Goal: Task Accomplishment & Management: Complete application form

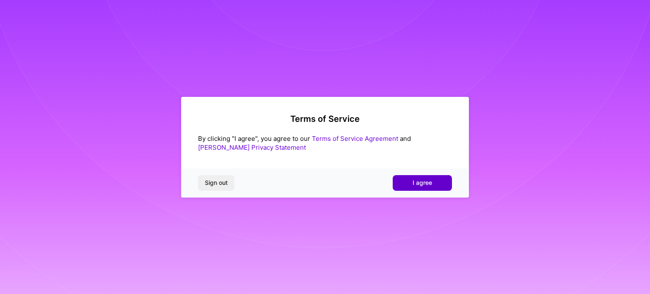
click at [432, 184] on span "I agree" at bounding box center [422, 183] width 19 height 8
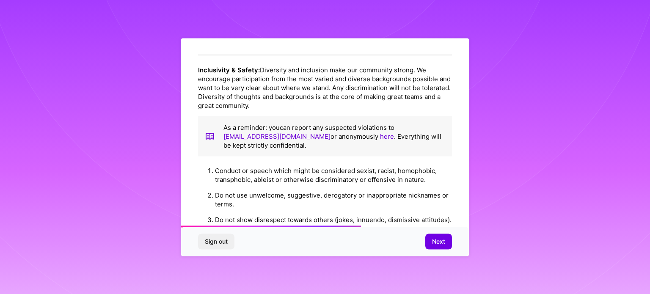
scroll to position [613, 0]
click at [430, 238] on button "Next" at bounding box center [439, 241] width 27 height 15
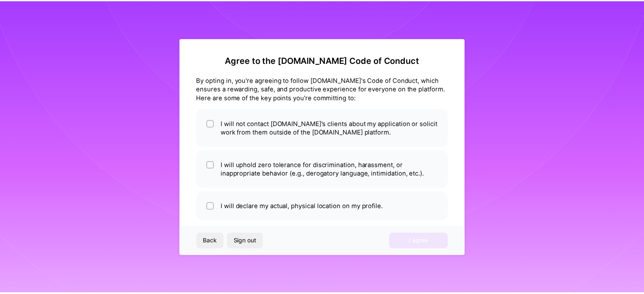
scroll to position [10, 0]
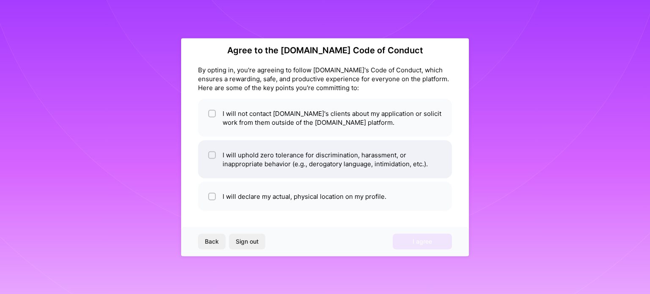
click at [312, 159] on li "I will uphold zero tolerance for discrimination, harassment, or inappropriate b…" at bounding box center [325, 159] width 254 height 38
checkbox input "true"
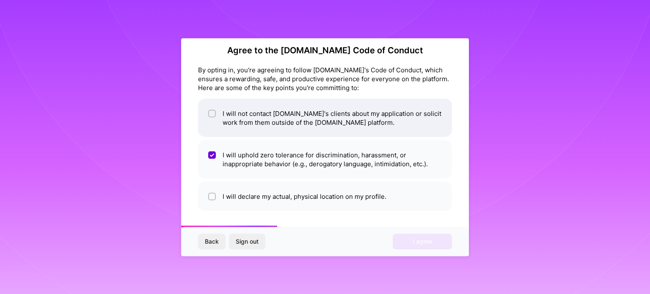
click at [294, 119] on li "I will not contact [DOMAIN_NAME]'s clients about my application or solicit work…" at bounding box center [325, 118] width 254 height 38
checkbox input "true"
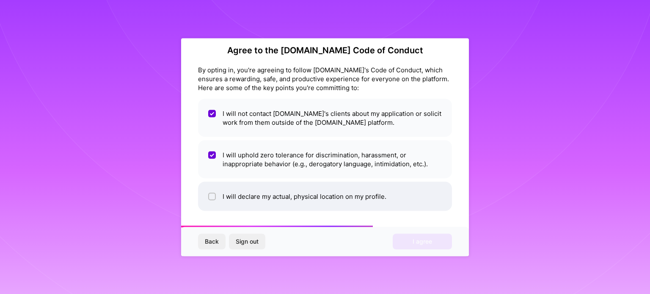
click at [291, 186] on li "I will declare my actual, physical location on my profile." at bounding box center [325, 196] width 254 height 29
checkbox input "true"
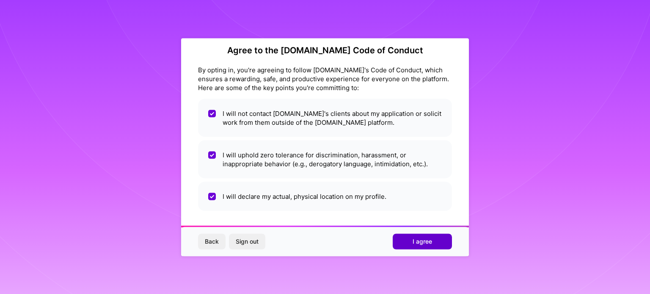
click at [401, 238] on button "I agree" at bounding box center [422, 241] width 59 height 15
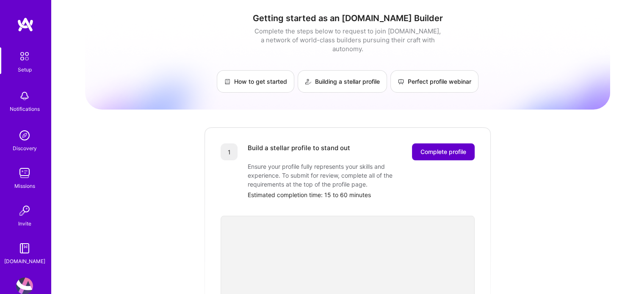
click at [443, 148] on span "Complete profile" at bounding box center [443, 152] width 46 height 8
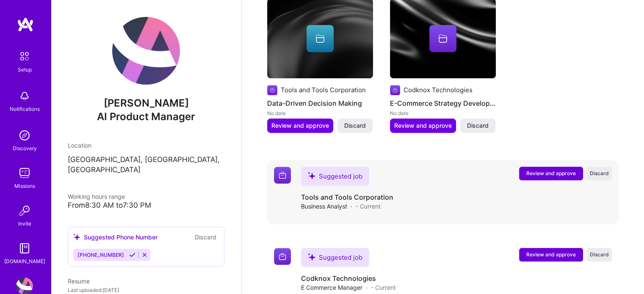
scroll to position [479, 0]
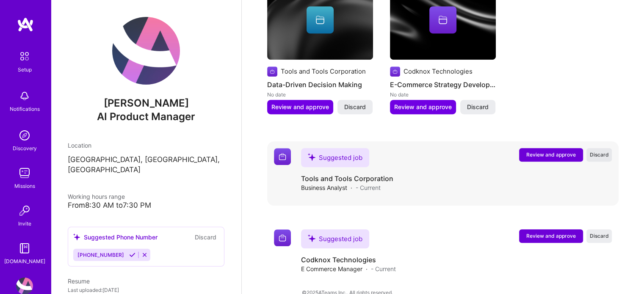
click at [596, 151] on span "Discard" at bounding box center [599, 154] width 19 height 7
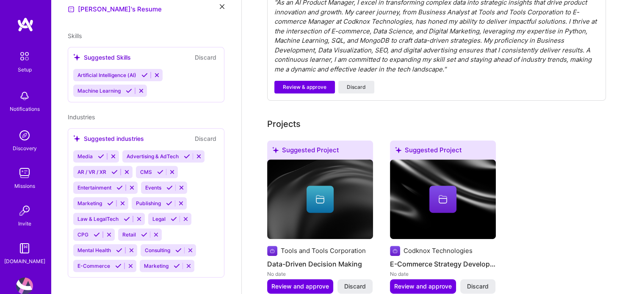
scroll to position [398, 0]
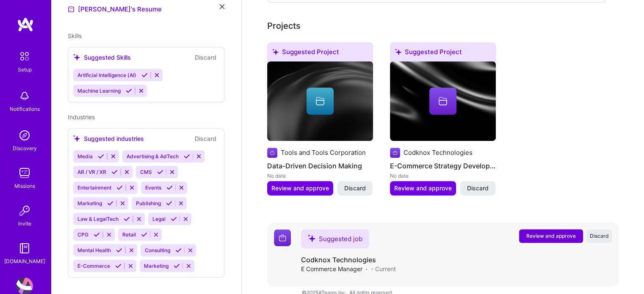
click at [554, 232] on span "Review and approve" at bounding box center [551, 235] width 50 height 7
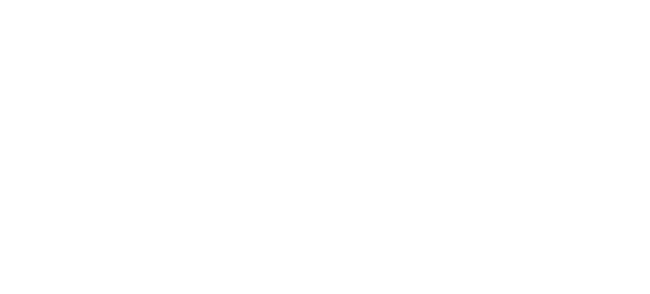
scroll to position [0, 0]
